Goal: Understand process/instructions

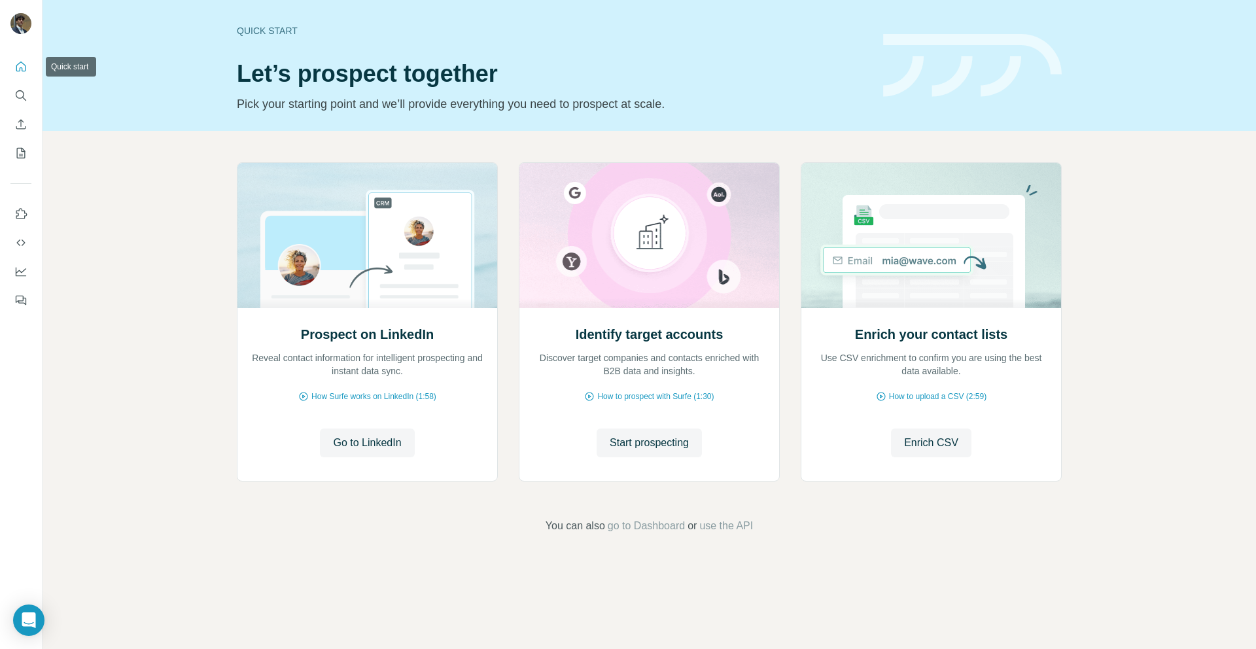
click at [18, 67] on icon "Quick start" at bounding box center [20, 66] width 13 height 13
click at [20, 213] on icon "Use Surfe on LinkedIn" at bounding box center [20, 213] width 13 height 13
click at [283, 61] on h1 "Let’s prospect together" at bounding box center [552, 74] width 631 height 26
click at [255, 30] on div "Quick start" at bounding box center [552, 30] width 631 height 13
